Goal: Navigation & Orientation: Find specific page/section

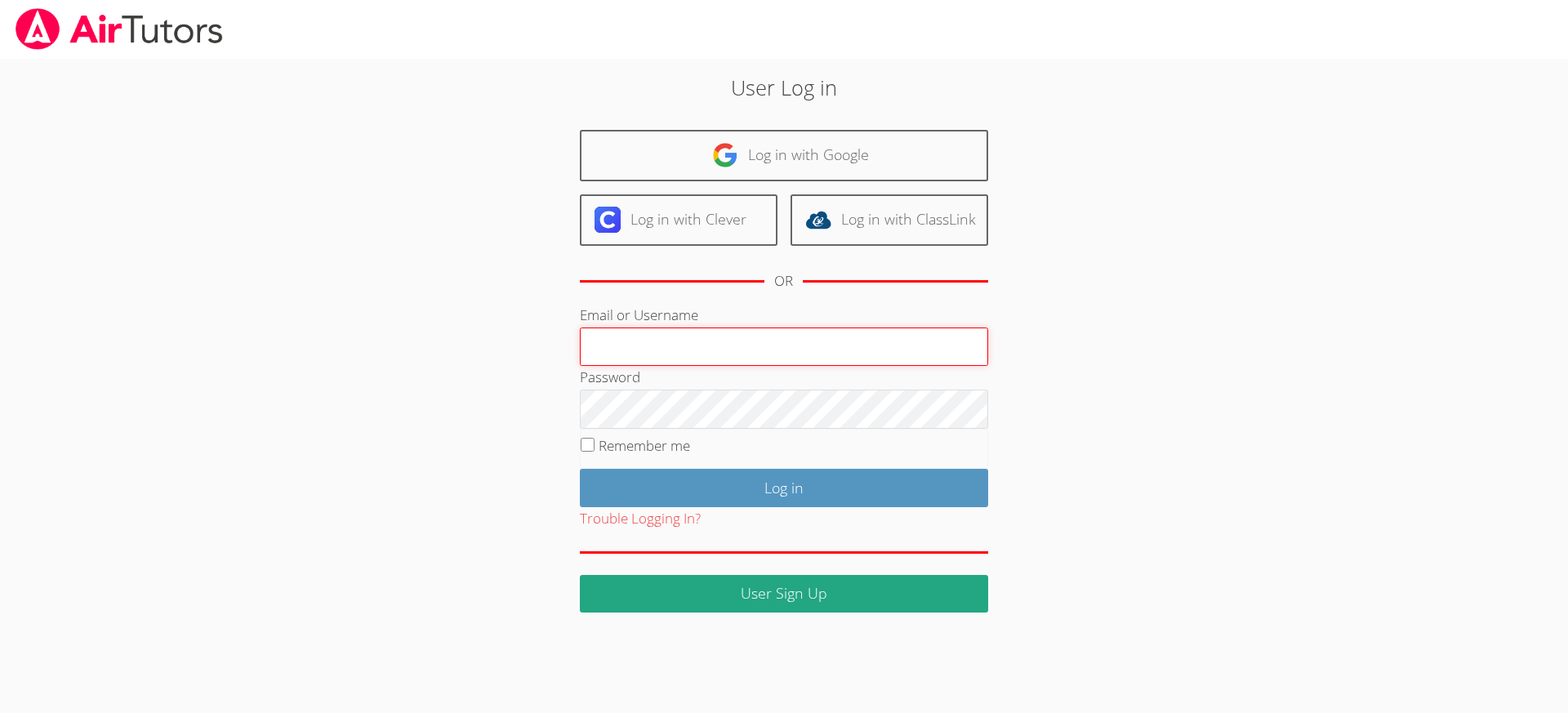
type input "[EMAIL_ADDRESS][DOMAIN_NAME]"
click at [589, 447] on input "Remember me" at bounding box center [587, 444] width 14 height 14
checkbox input "true"
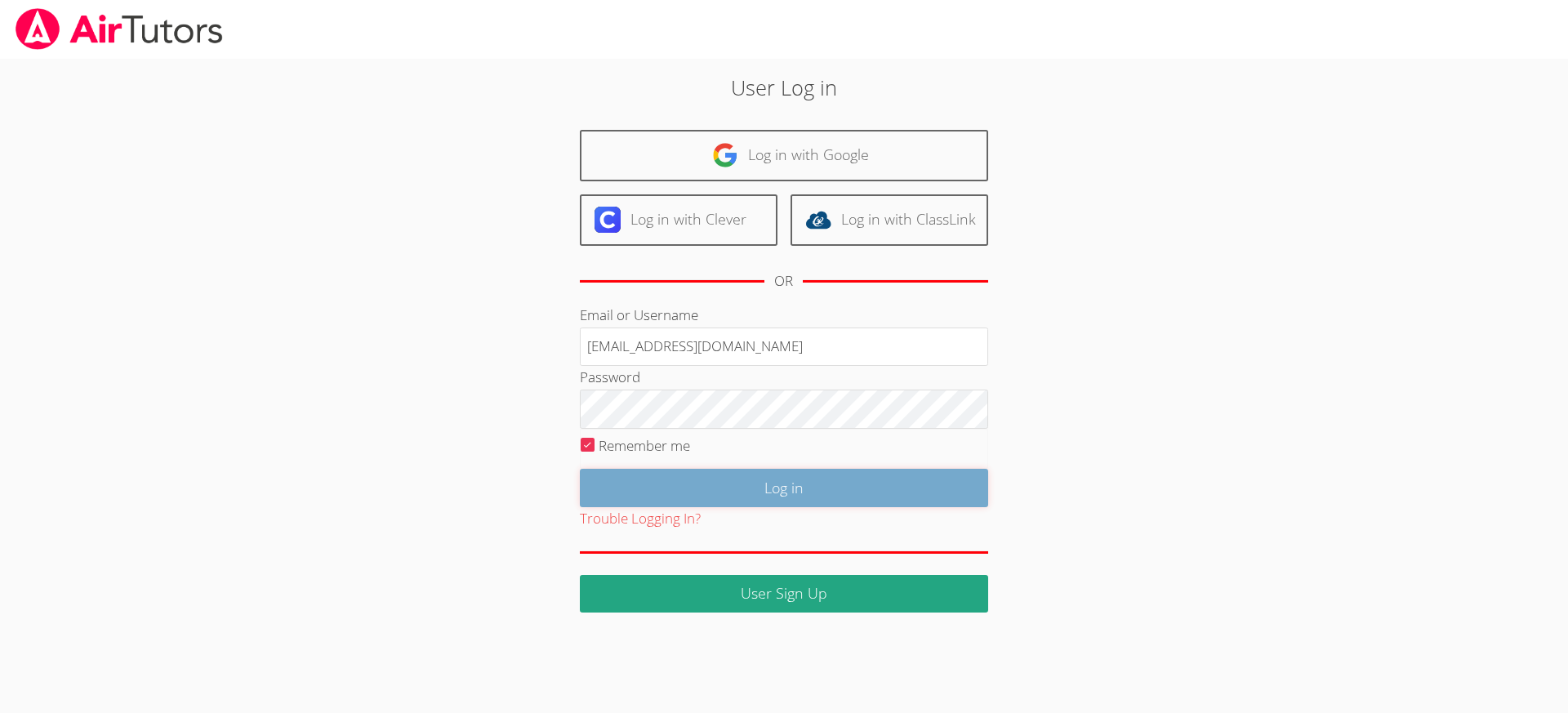
click at [687, 497] on input "Log in" at bounding box center [784, 488] width 408 height 38
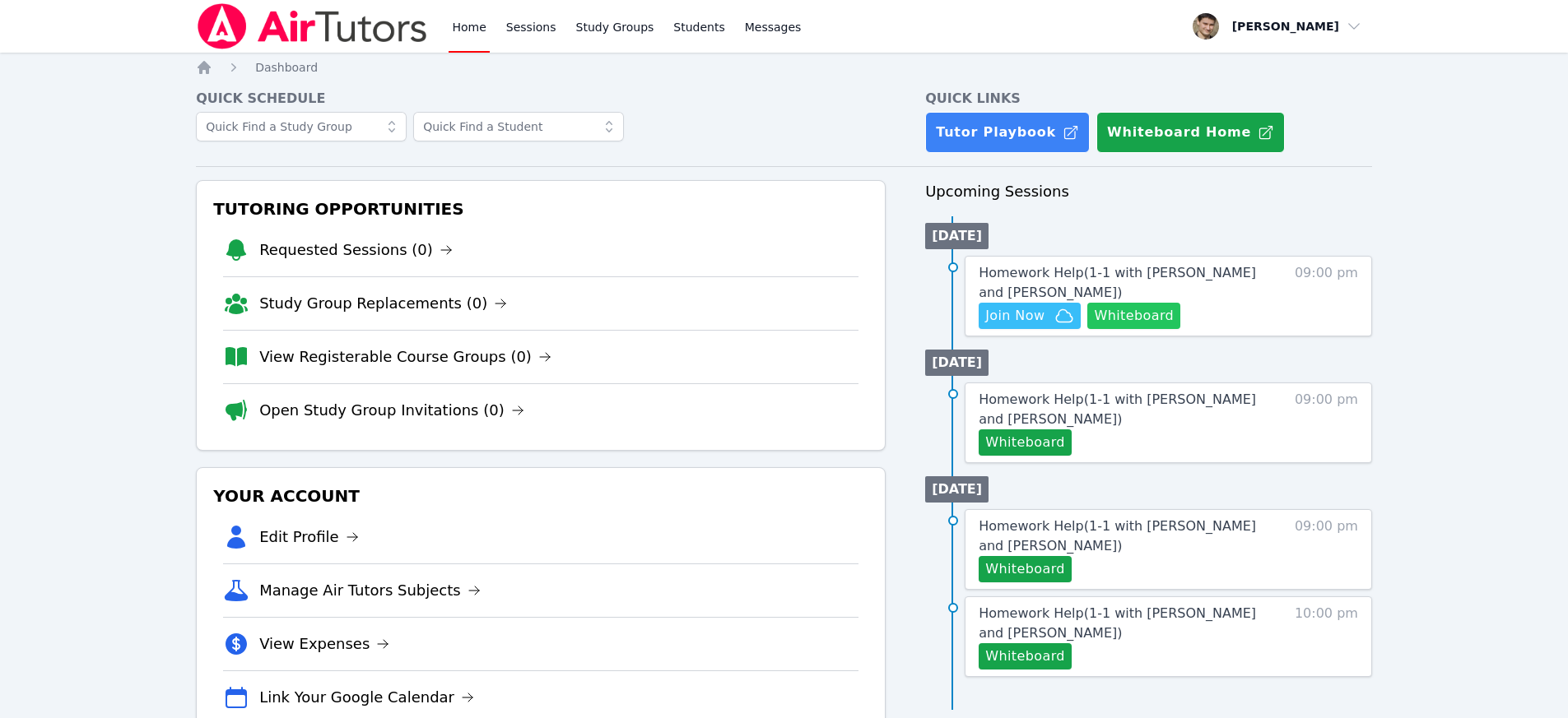
click at [1135, 305] on button "Whiteboard" at bounding box center [1134, 315] width 93 height 26
click at [548, 24] on link "Sessions" at bounding box center [531, 26] width 57 height 53
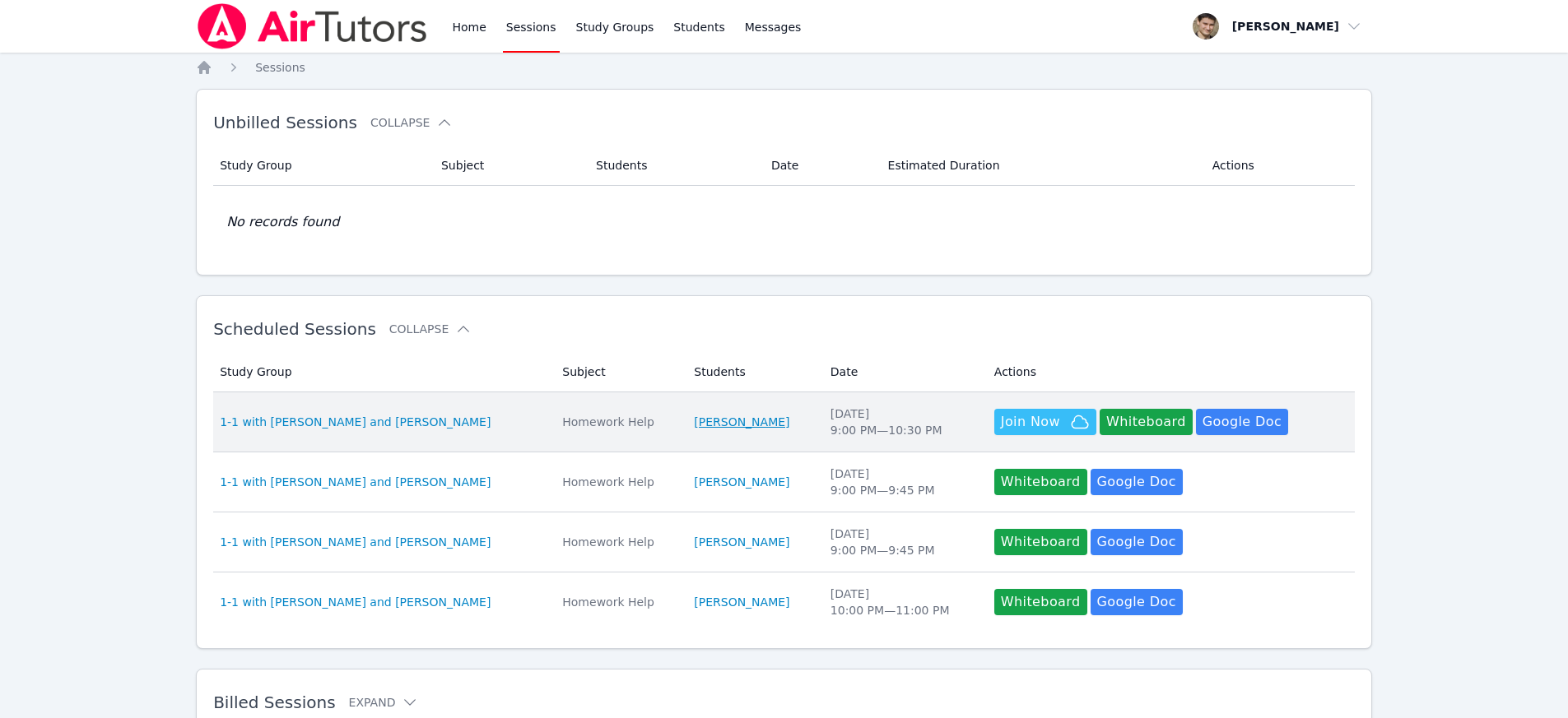
click at [716, 421] on link "Sofiia Guseinova" at bounding box center [741, 422] width 95 height 16
